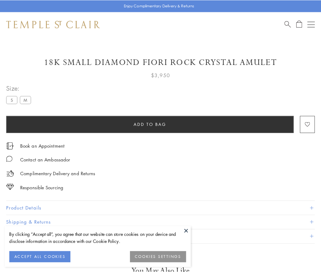
scroll to position [12, 0]
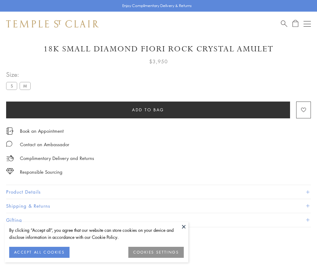
click at [148, 110] on span "Add to bag" at bounding box center [148, 109] width 32 height 7
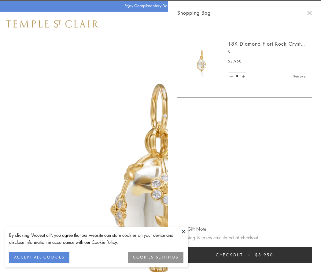
click at [243, 255] on span "Checkout" at bounding box center [229, 254] width 27 height 7
